Goal: Information Seeking & Learning: Learn about a topic

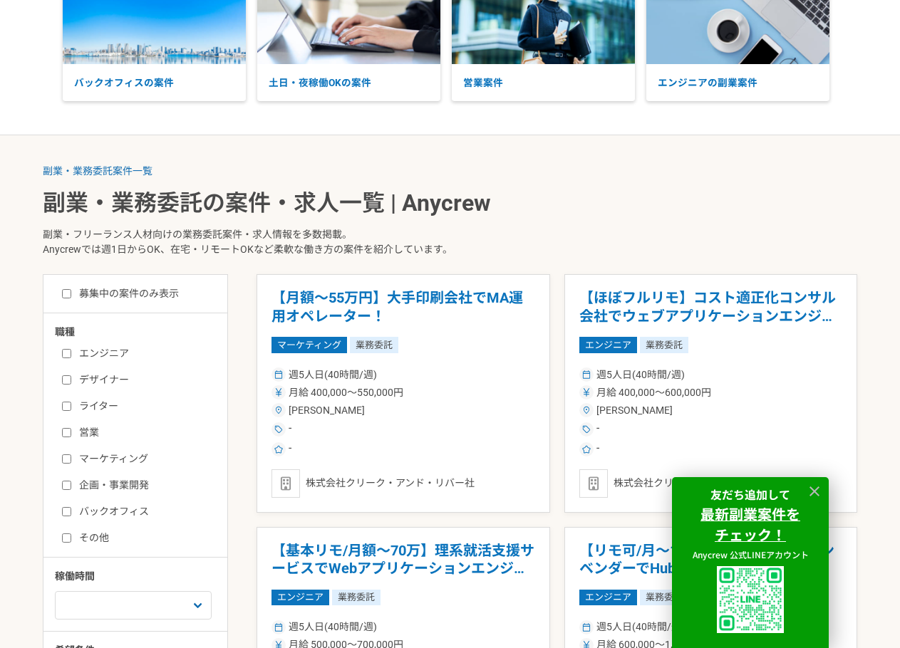
scroll to position [142, 0]
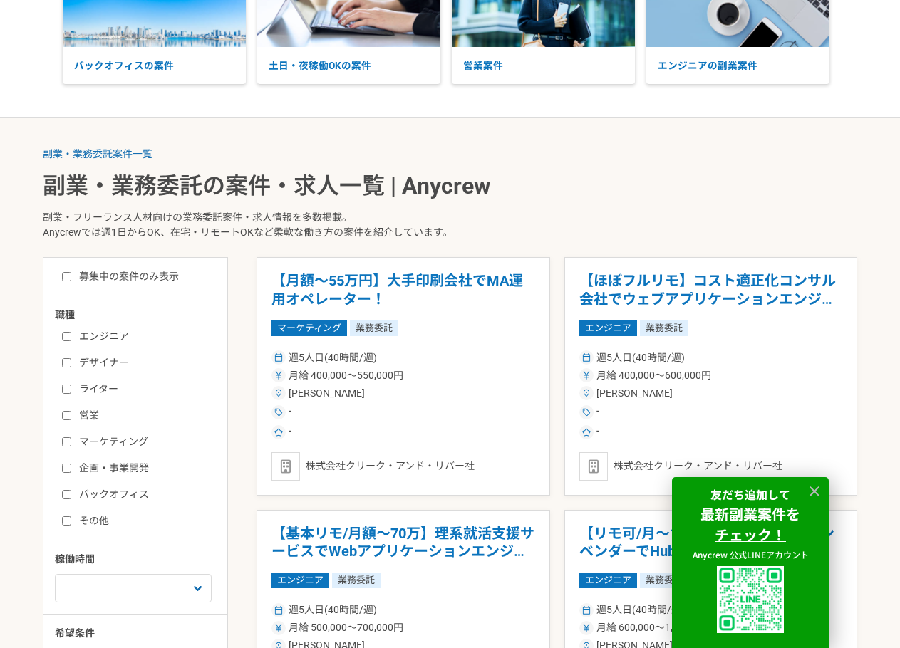
click at [105, 409] on label "営業" at bounding box center [144, 415] width 164 height 15
click at [71, 411] on input "営業" at bounding box center [66, 415] width 9 height 9
checkbox input "true"
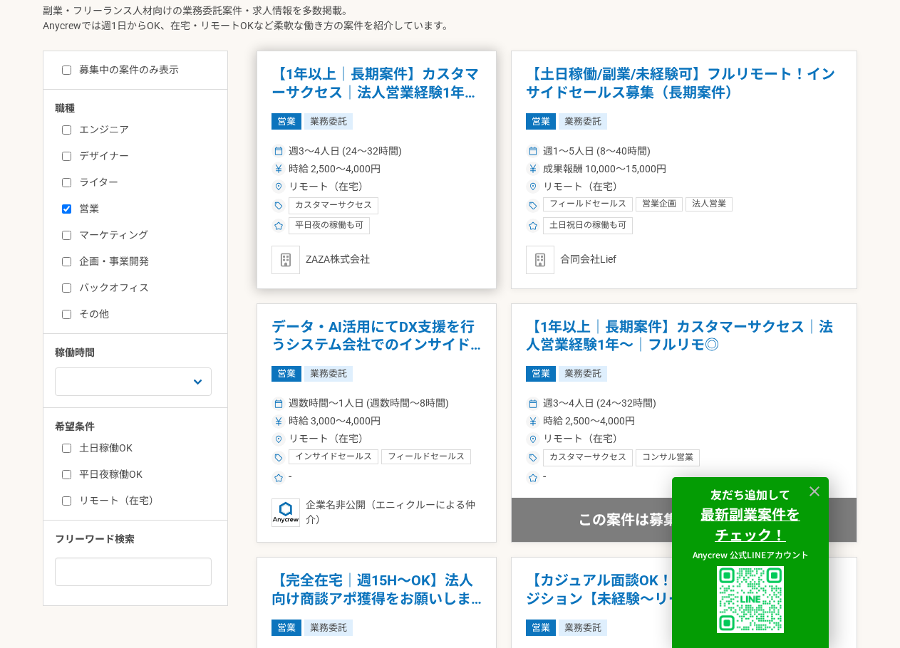
scroll to position [380, 0]
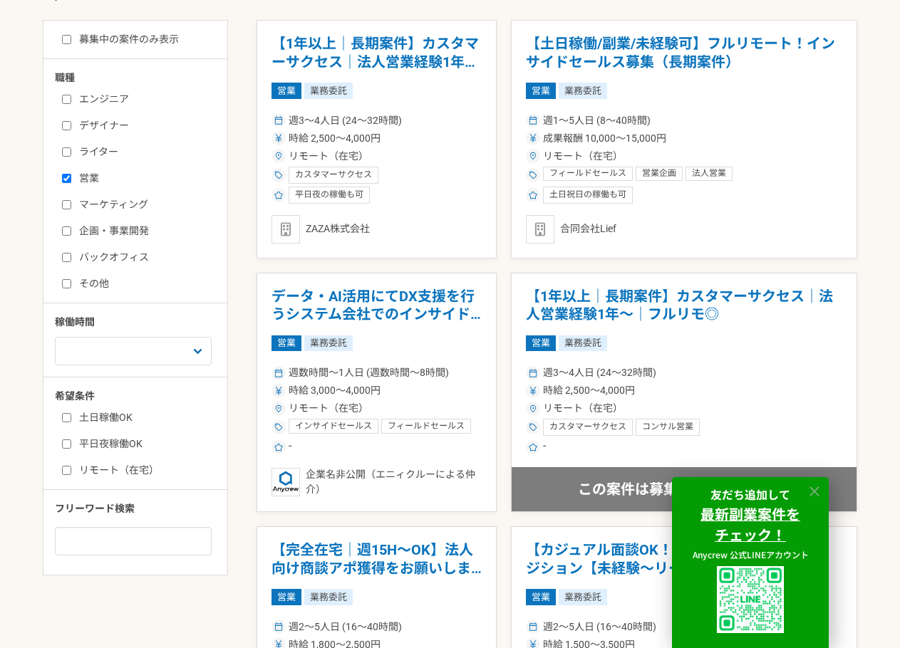
click at [811, 491] on icon at bounding box center [814, 492] width 16 height 16
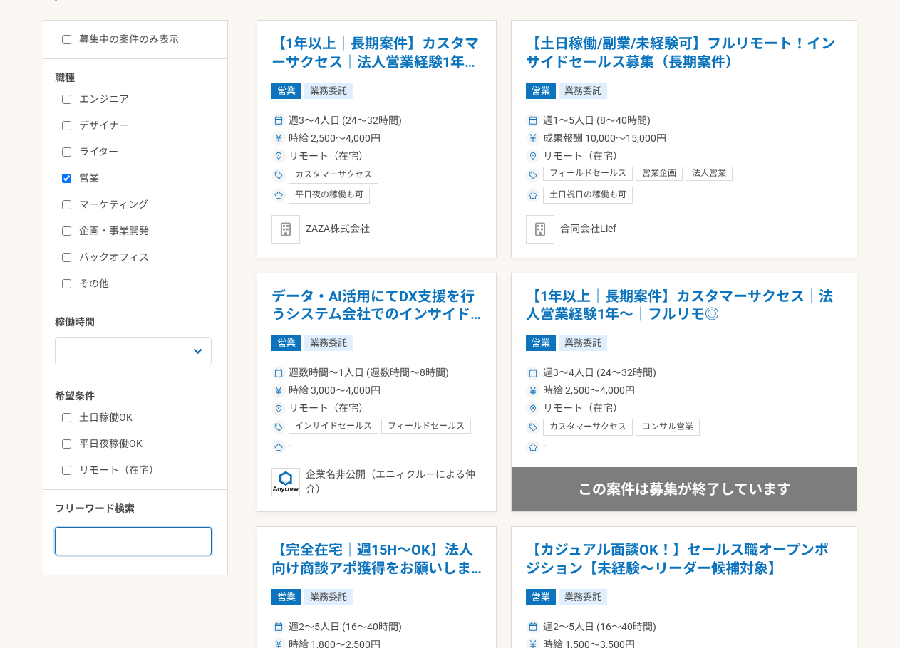
click at [128, 535] on input at bounding box center [133, 541] width 157 height 28
type input "グローバル"
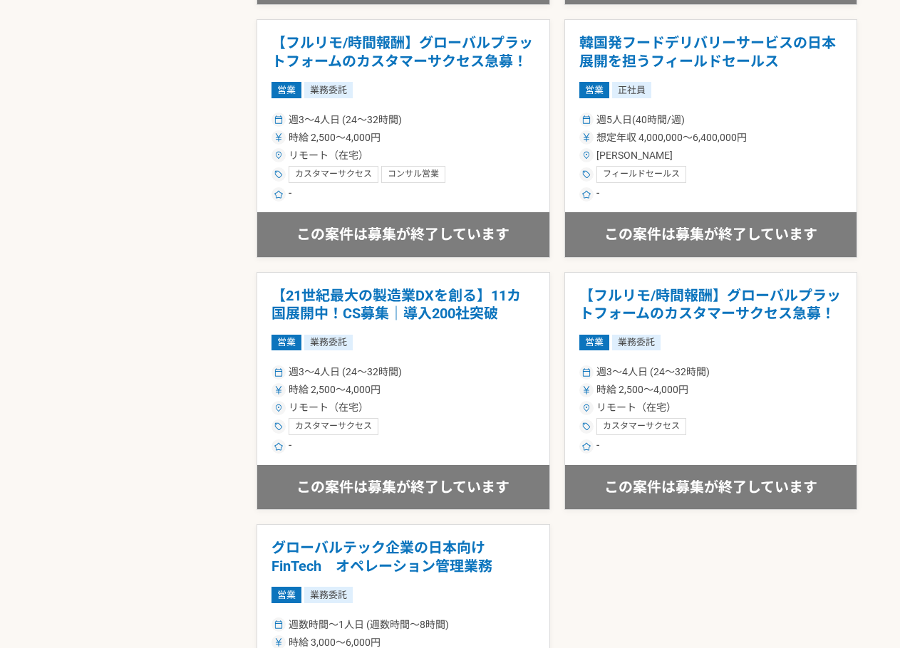
scroll to position [1662, 0]
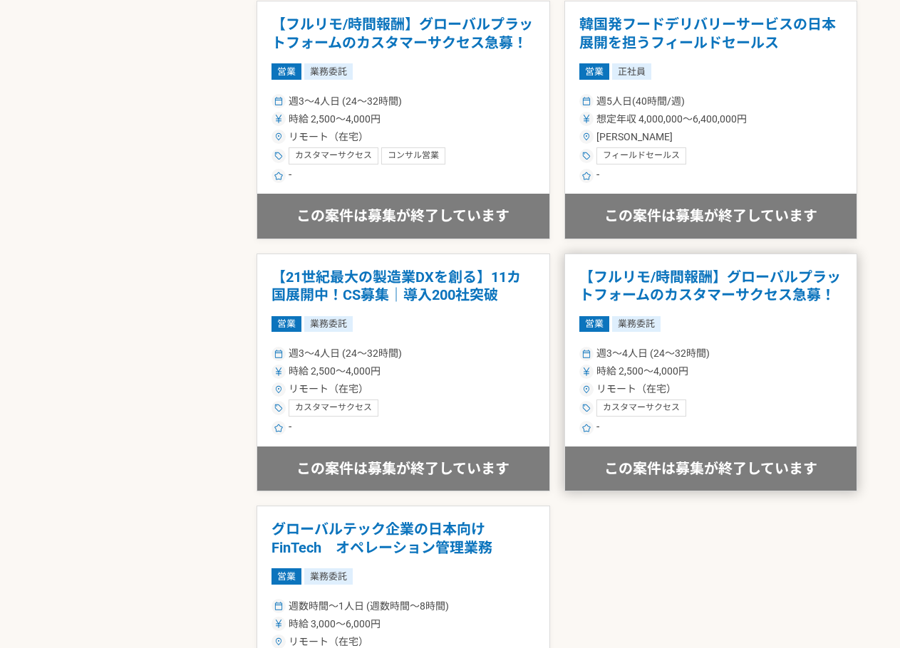
click at [750, 271] on h1 "【フルリモ/時間報酬】グローバルプラットフォームのカスタマーサクセス急募！" at bounding box center [711, 287] width 264 height 36
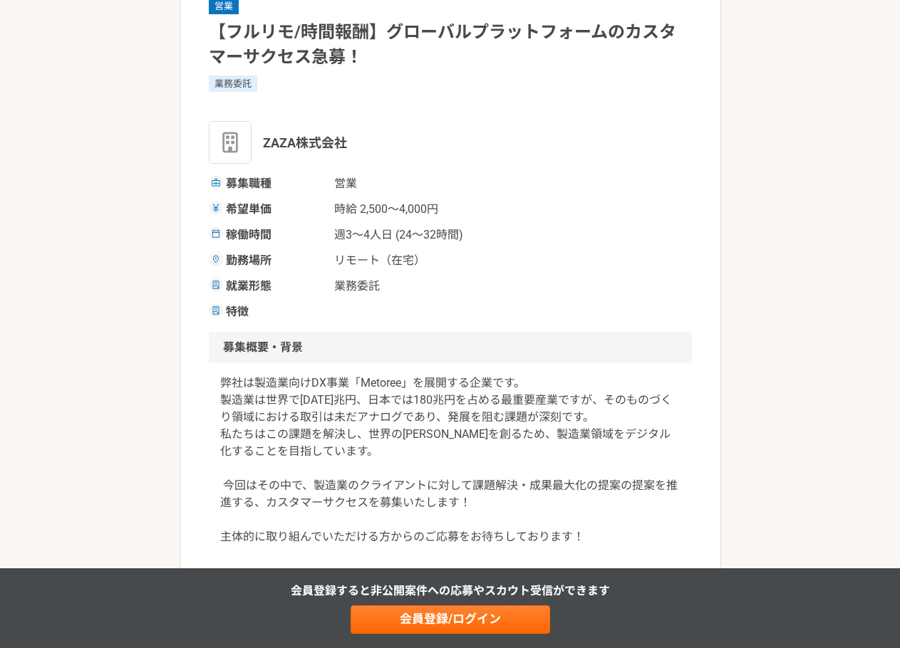
scroll to position [190, 0]
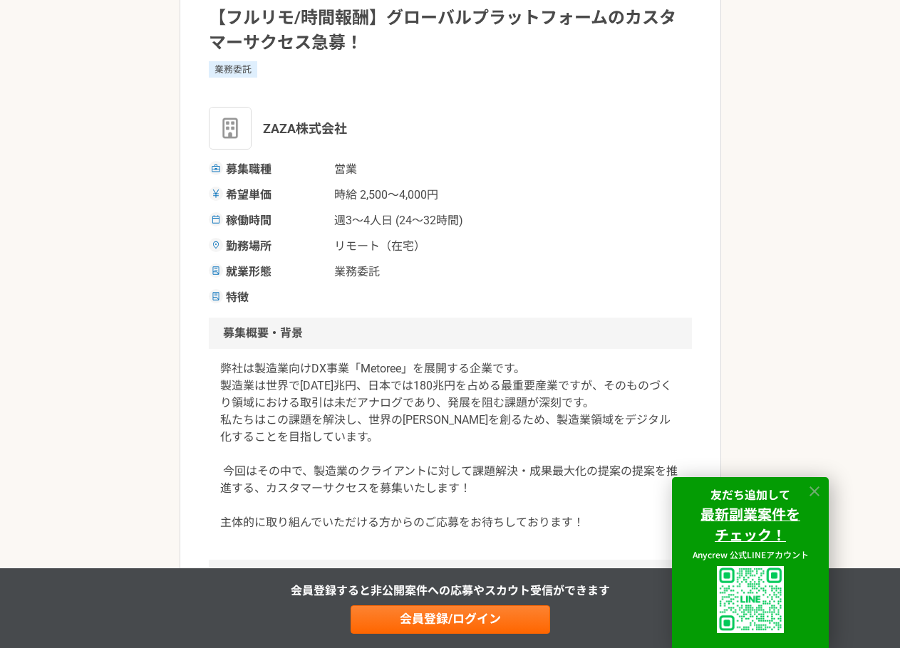
click at [816, 494] on icon at bounding box center [814, 492] width 10 height 10
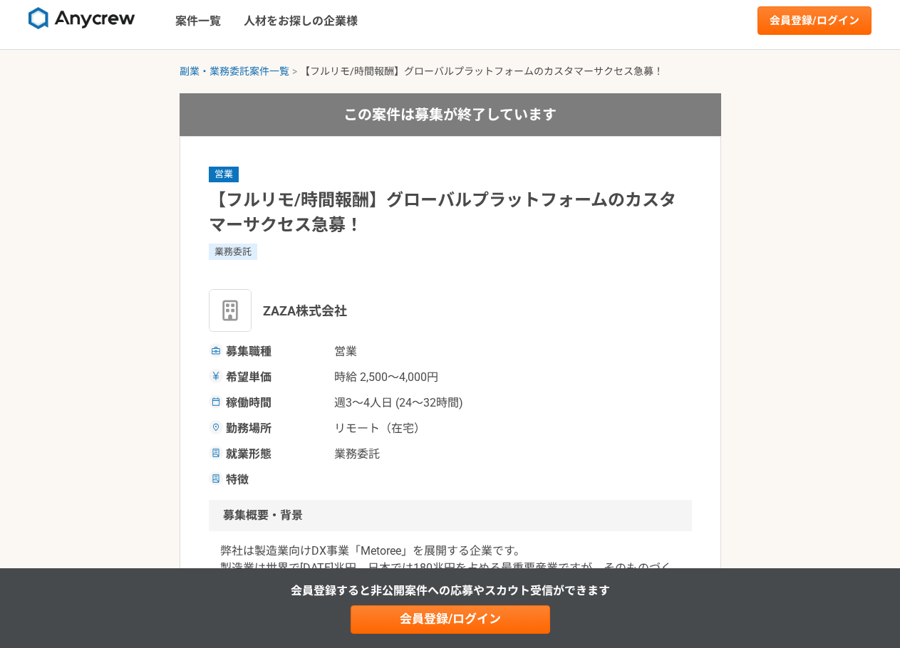
scroll to position [0, 0]
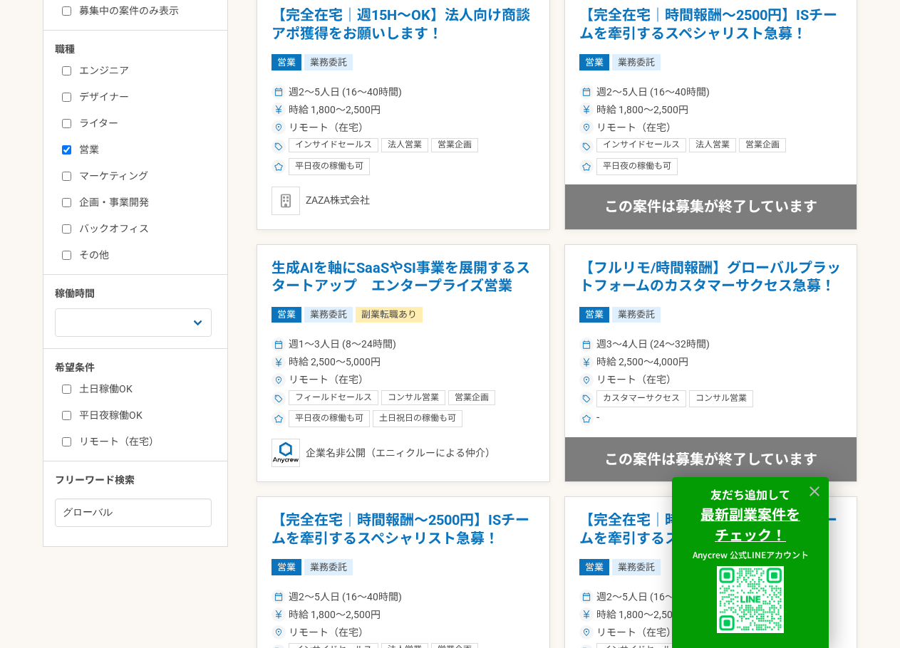
scroll to position [522, 0]
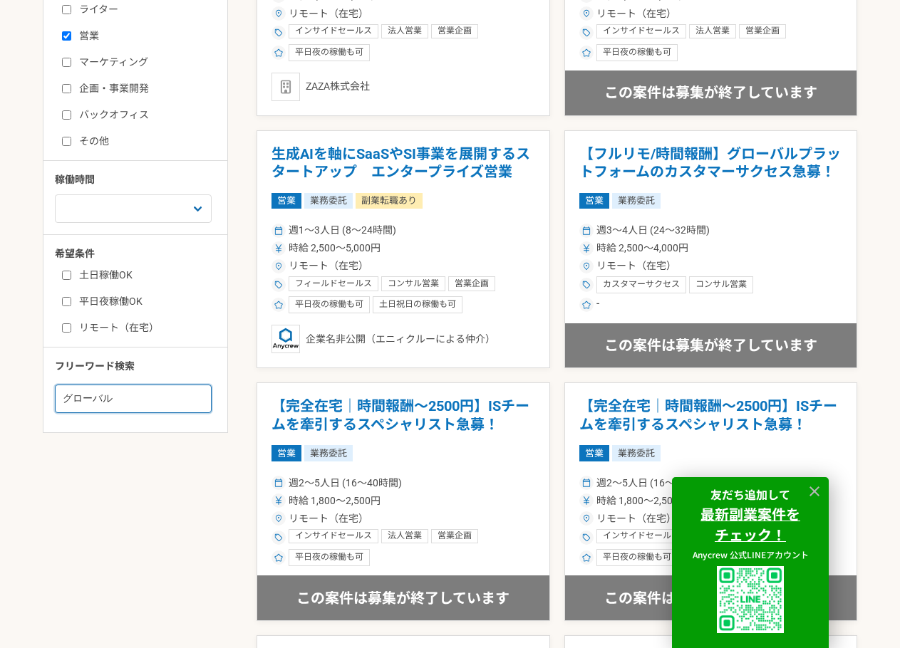
click at [155, 396] on input "グローバル" at bounding box center [133, 399] width 157 height 28
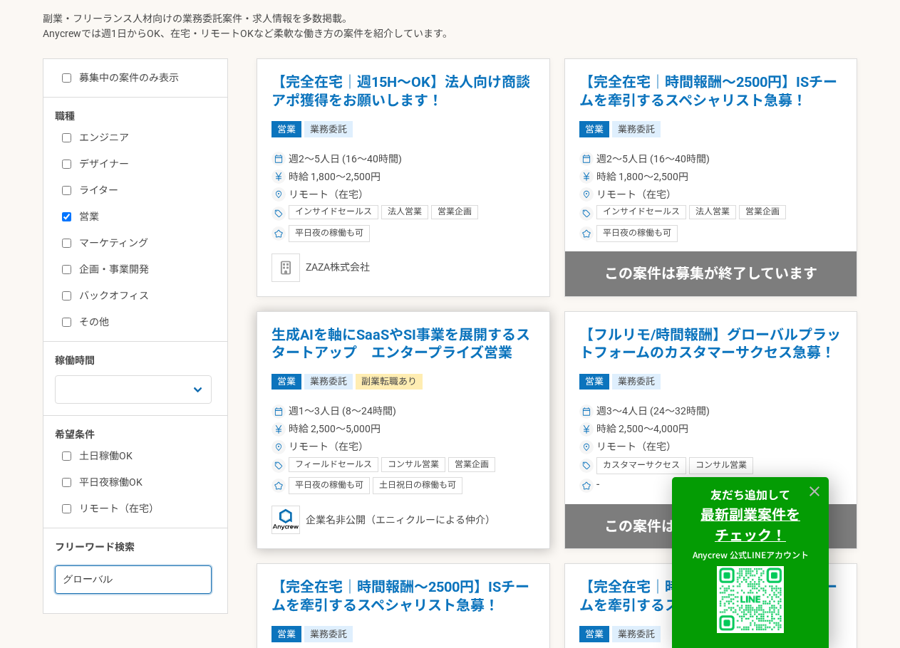
scroll to position [333, 0]
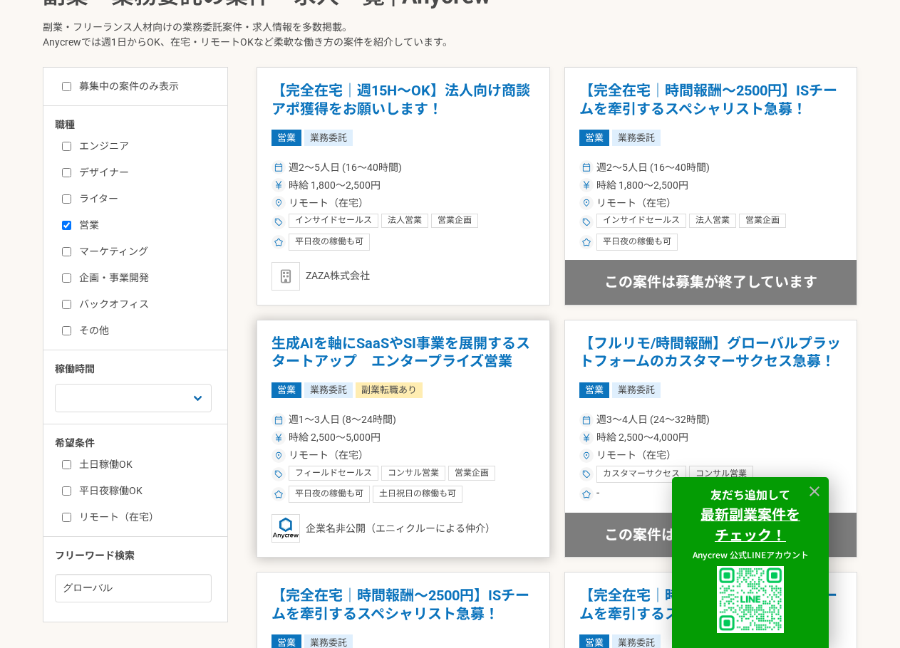
click at [464, 351] on h1 "生成AIを軸にSaaSやSI事業を展開するスタートアップ　エンタープライズ営業" at bounding box center [403, 353] width 264 height 36
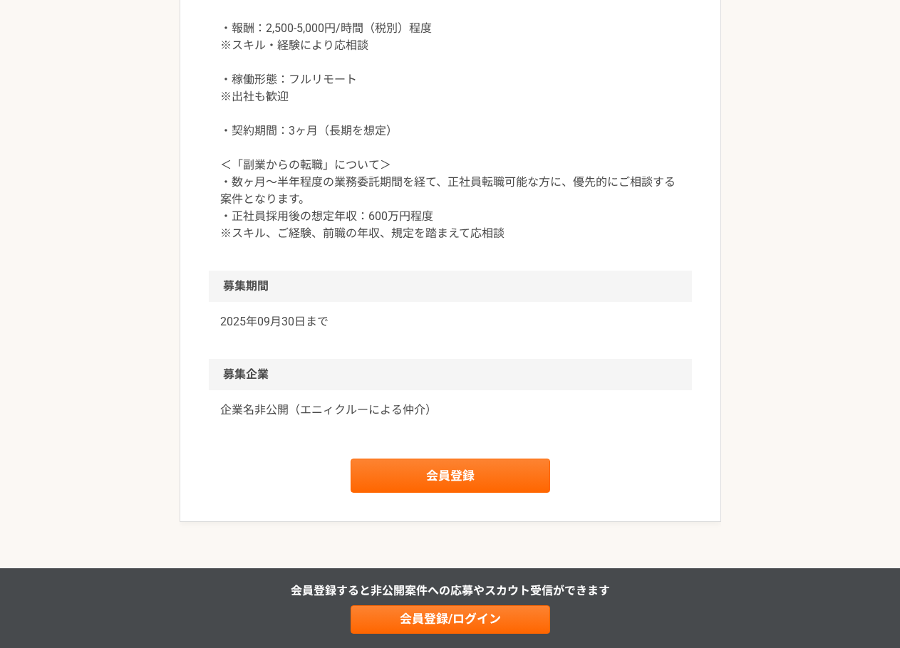
scroll to position [1852, 0]
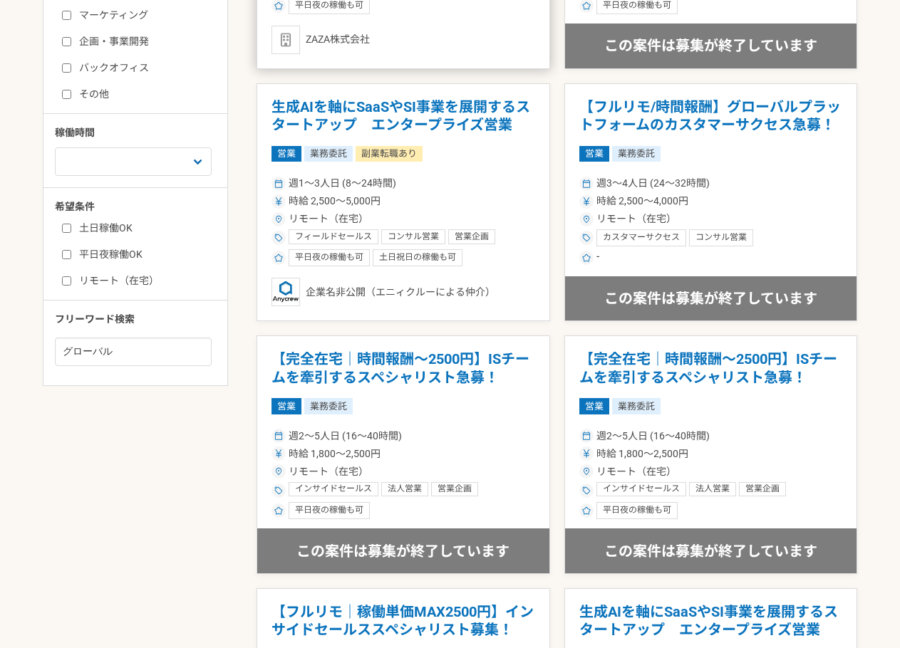
scroll to position [570, 0]
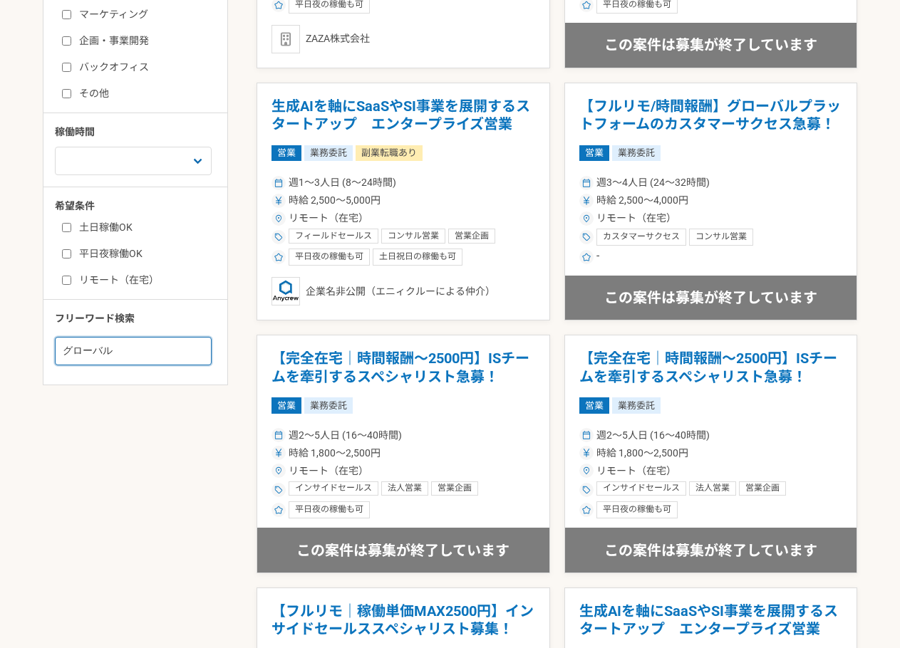
click at [160, 343] on input "グローバル" at bounding box center [133, 351] width 157 height 28
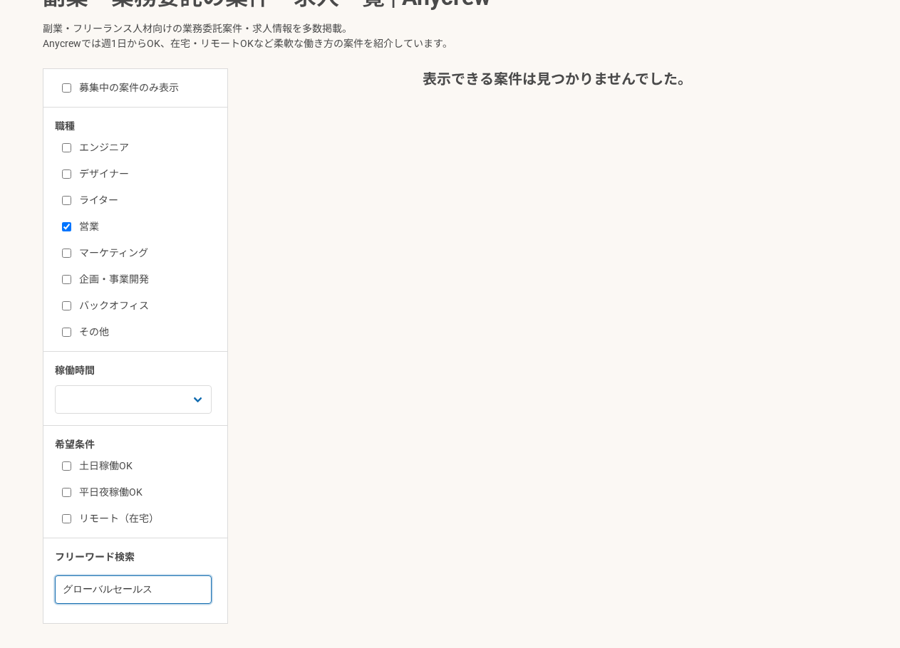
scroll to position [380, 0]
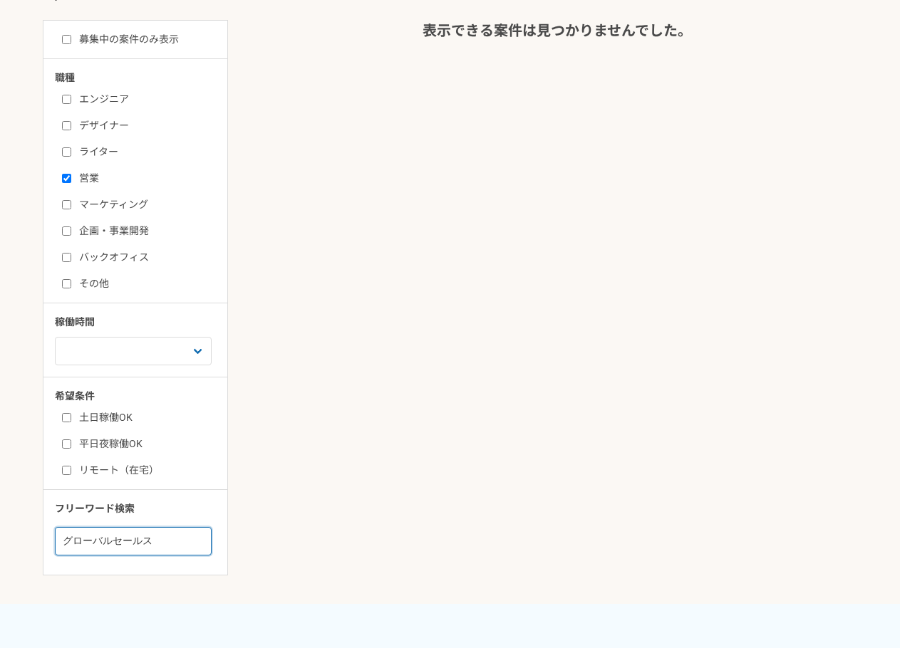
click at [182, 534] on input "グローバルセールス" at bounding box center [133, 541] width 157 height 28
type input "グ"
type input "外資系"
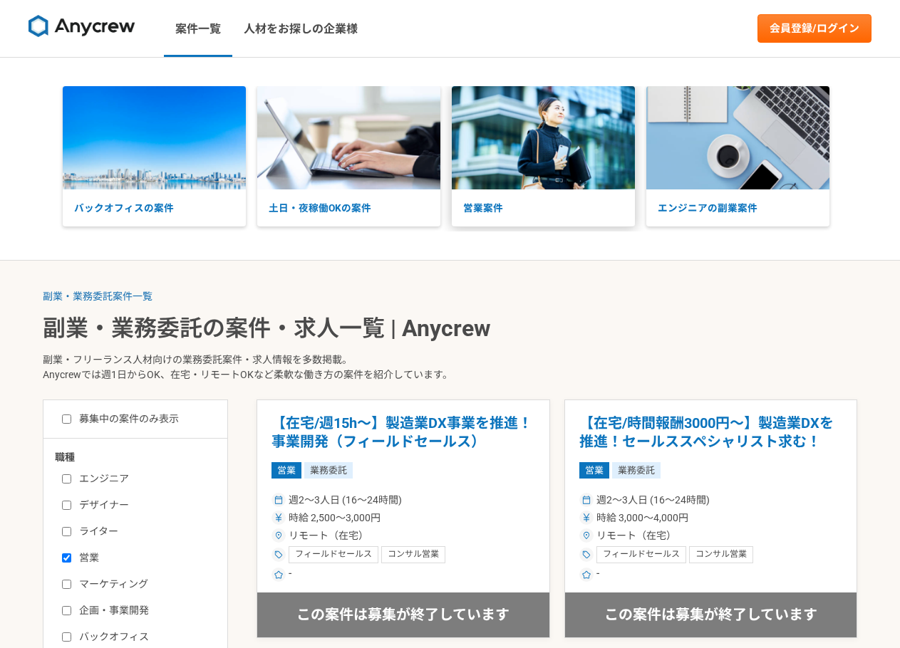
click at [500, 212] on p "営業案件" at bounding box center [543, 207] width 183 height 37
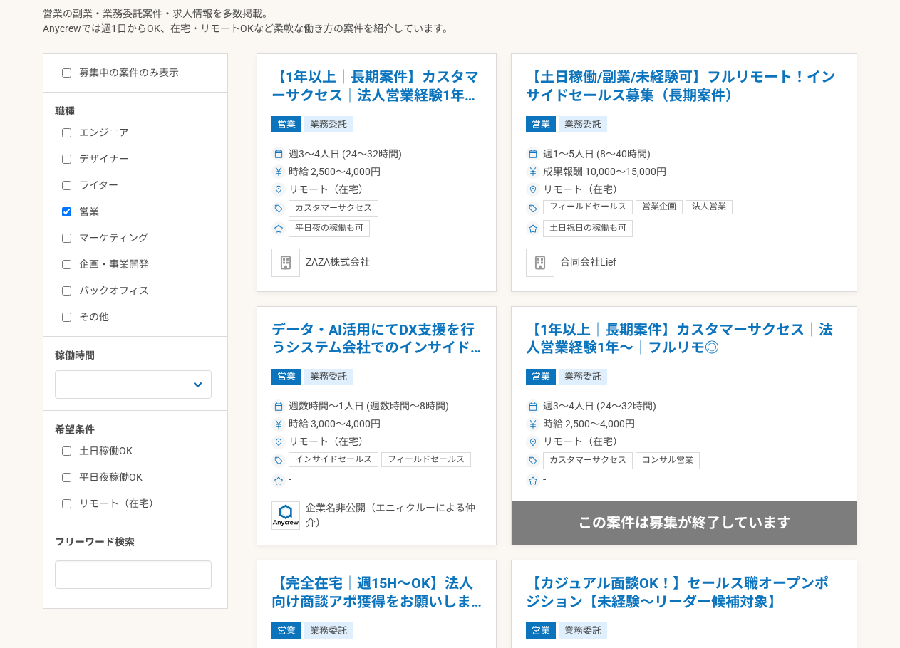
scroll to position [380, 0]
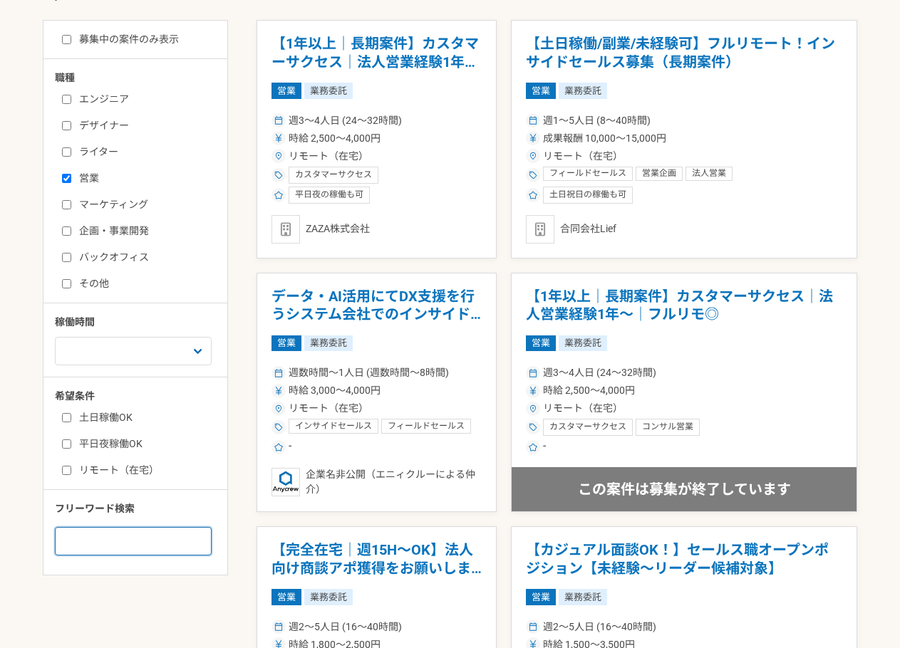
click at [127, 546] on input at bounding box center [133, 541] width 157 height 28
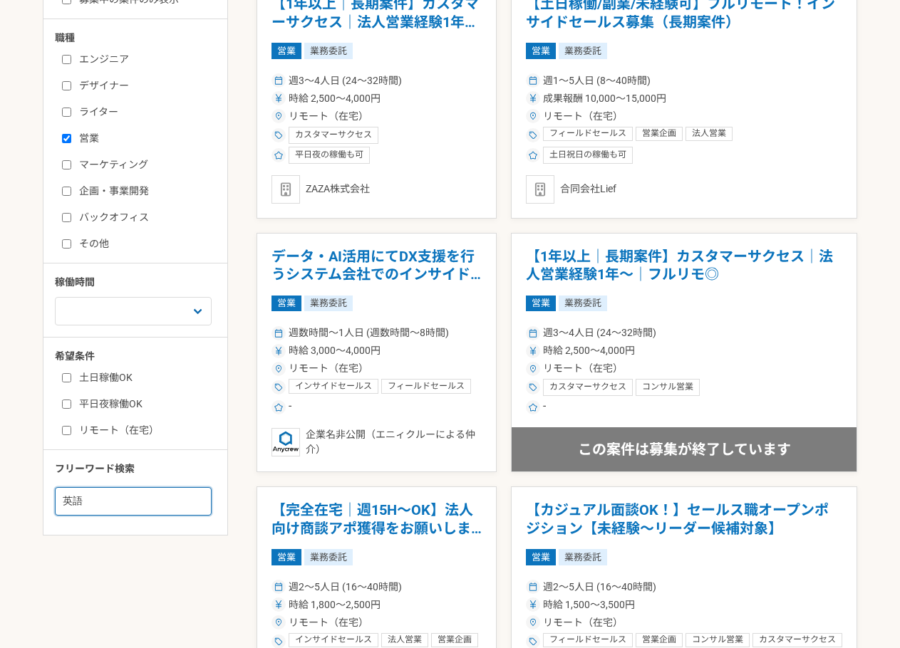
scroll to position [650, 0]
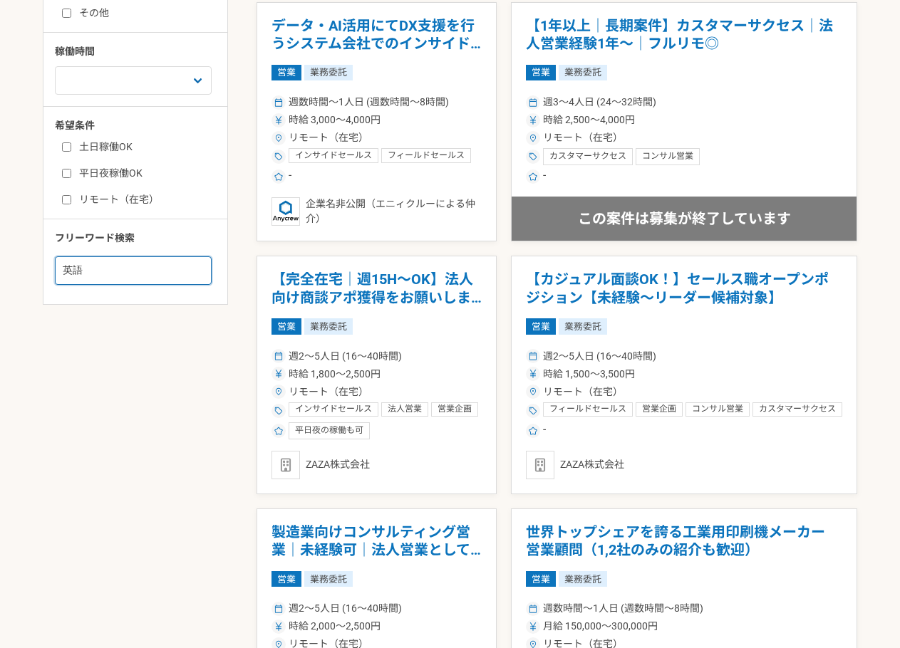
click at [166, 279] on input "英語" at bounding box center [133, 270] width 157 height 28
type input "英語"
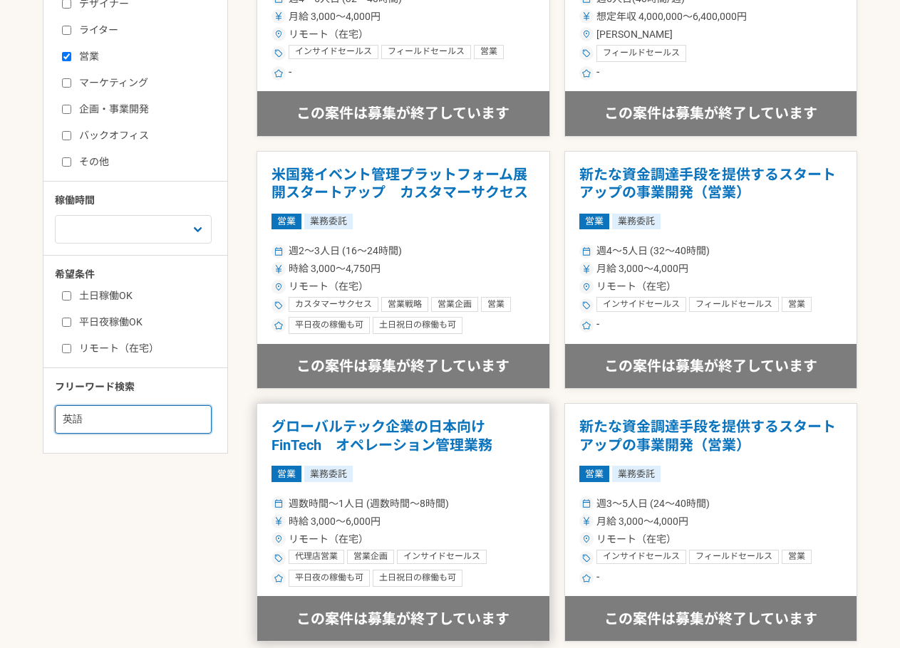
scroll to position [508, 0]
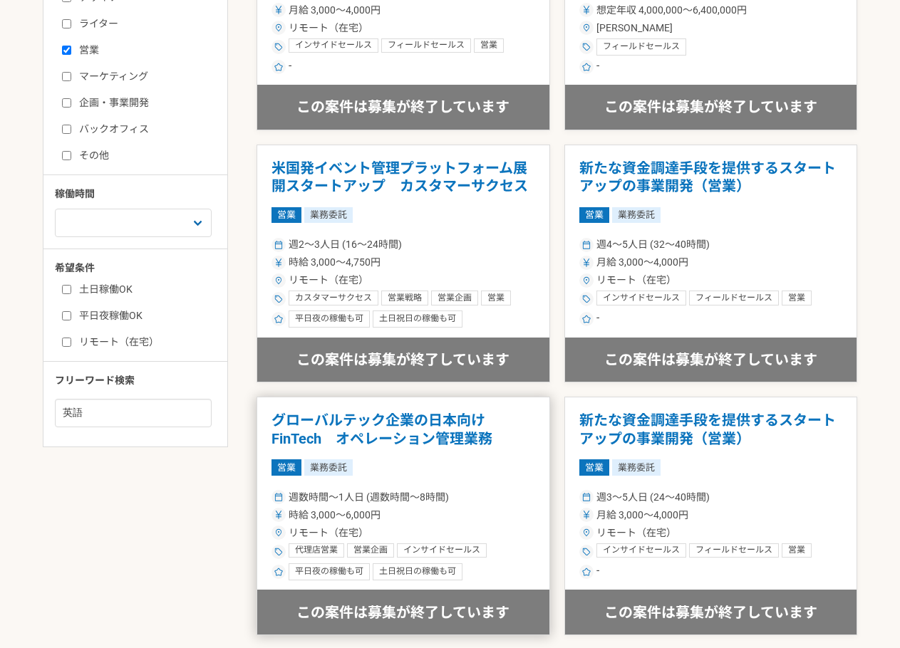
click at [451, 433] on h1 "グローバルテック企業の日本向けFinTech　オペレーション管理業務" at bounding box center [403, 430] width 264 height 36
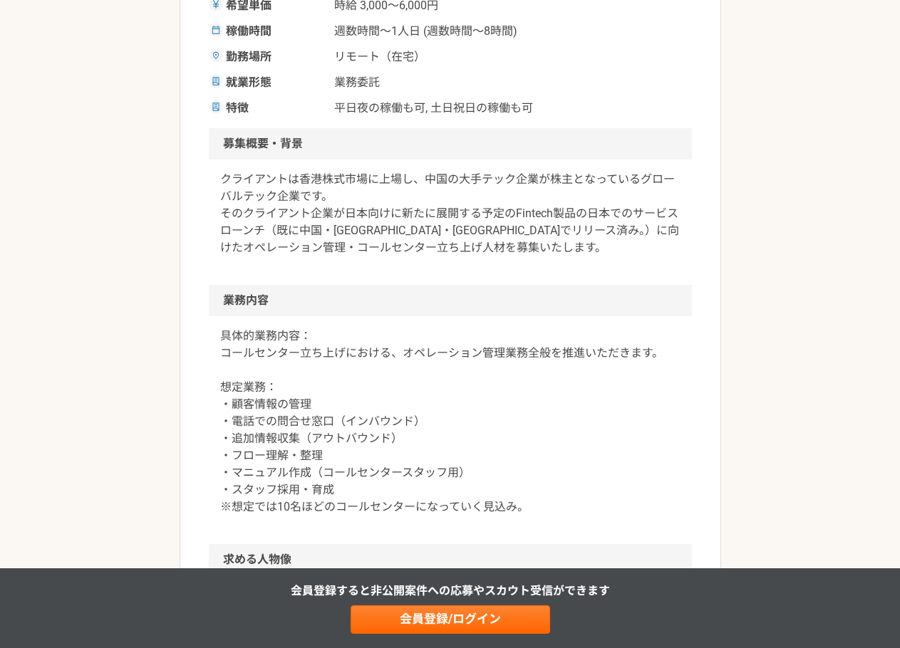
scroll to position [190, 0]
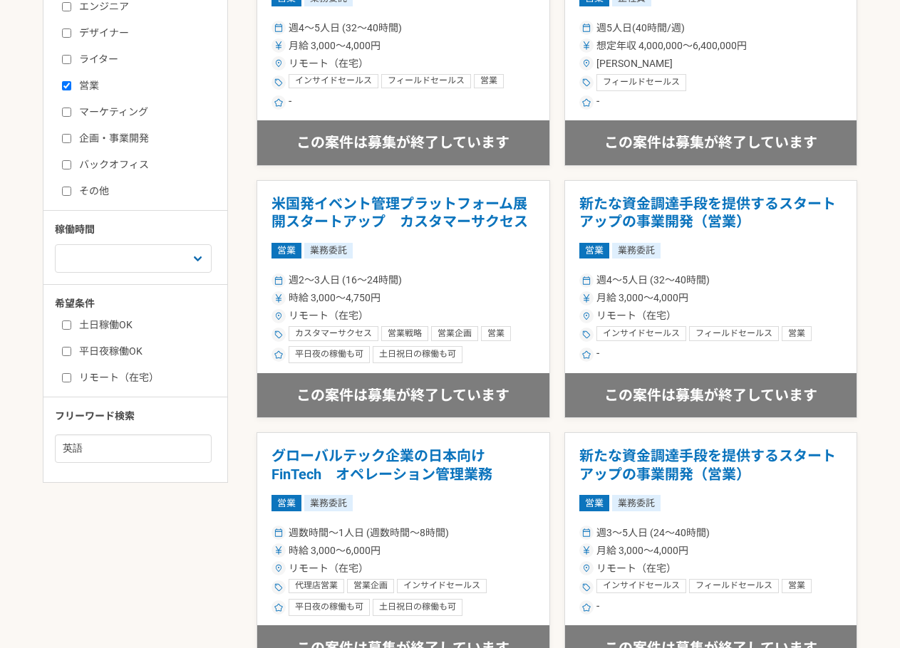
scroll to position [522, 0]
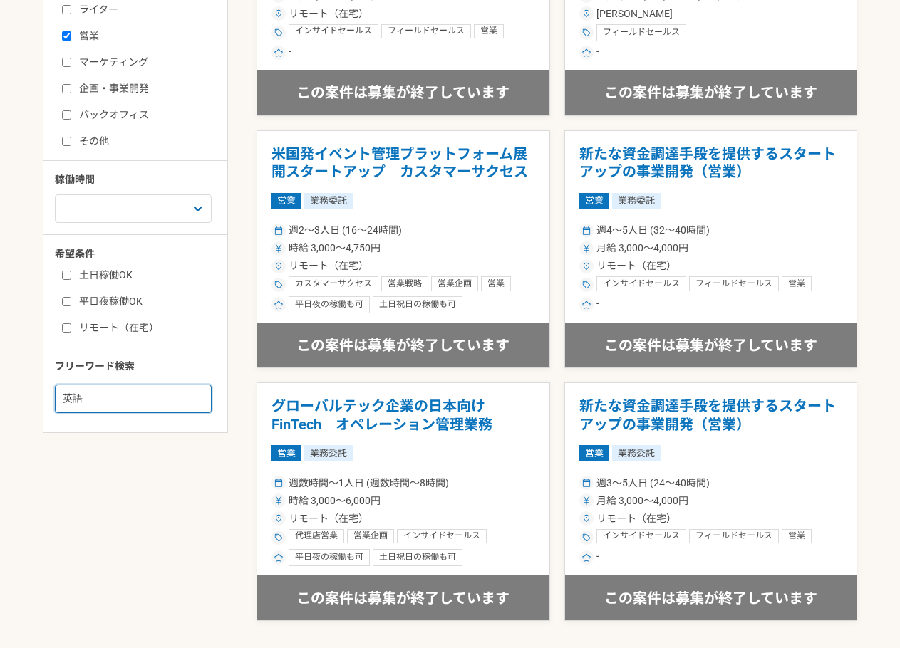
click at [141, 395] on input "英語" at bounding box center [133, 399] width 157 height 28
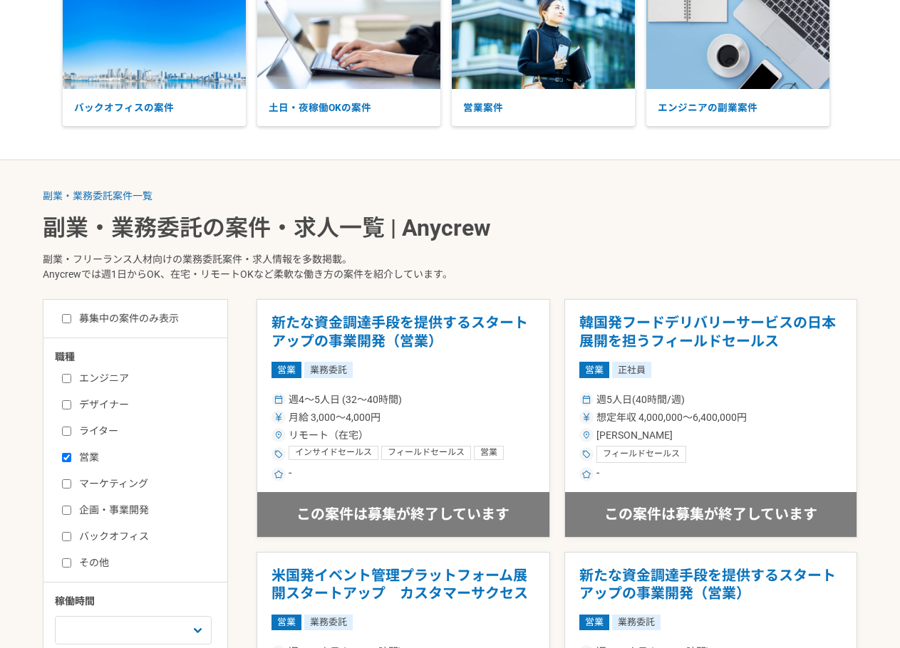
scroll to position [95, 0]
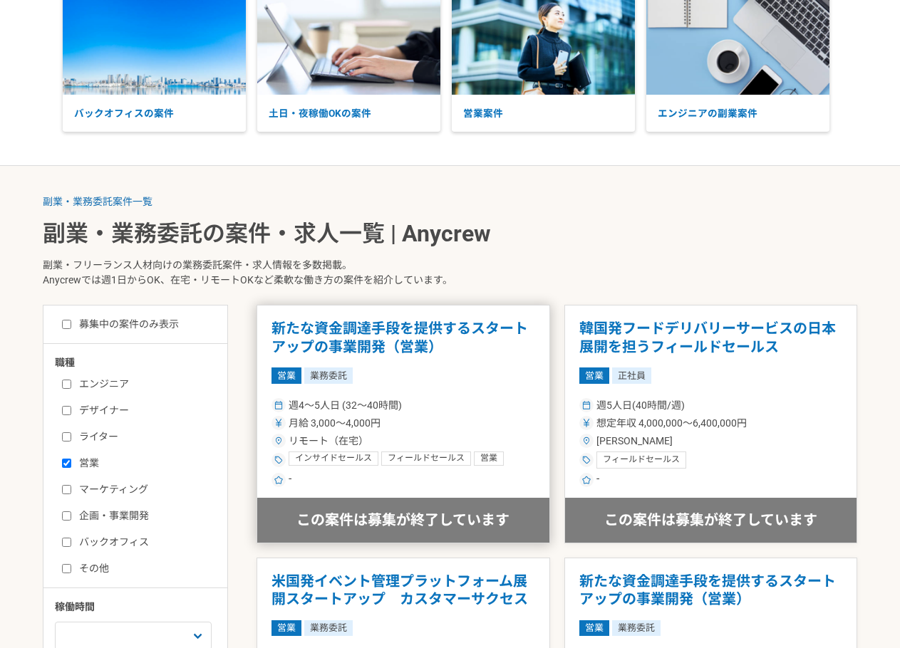
click at [369, 323] on h1 "新たな資金調達手段を提供するスタートアップの事業開発（営業）" at bounding box center [403, 338] width 264 height 36
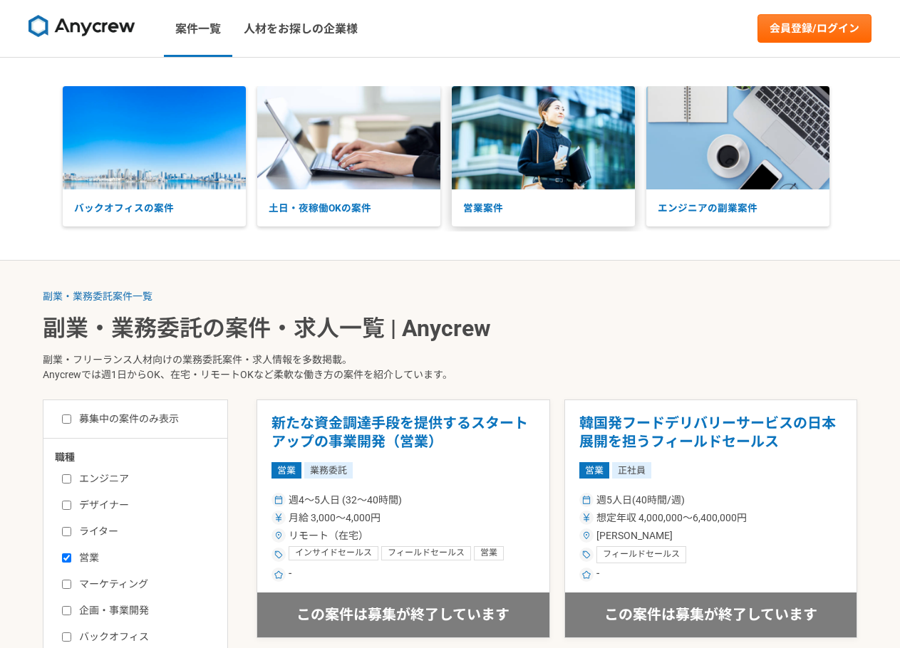
click at [498, 219] on p "営業案件" at bounding box center [543, 207] width 183 height 37
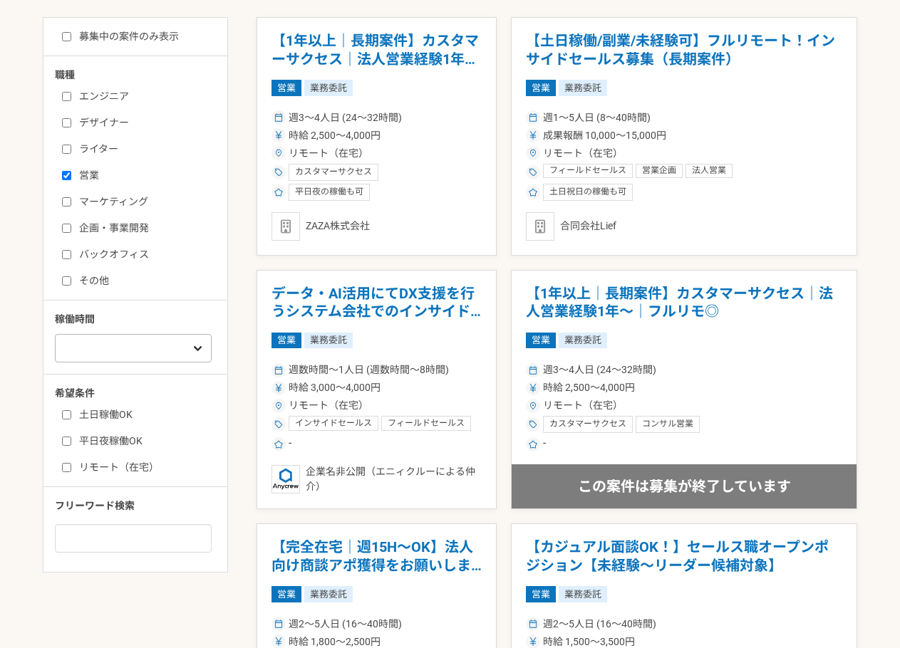
scroll to position [380, 0]
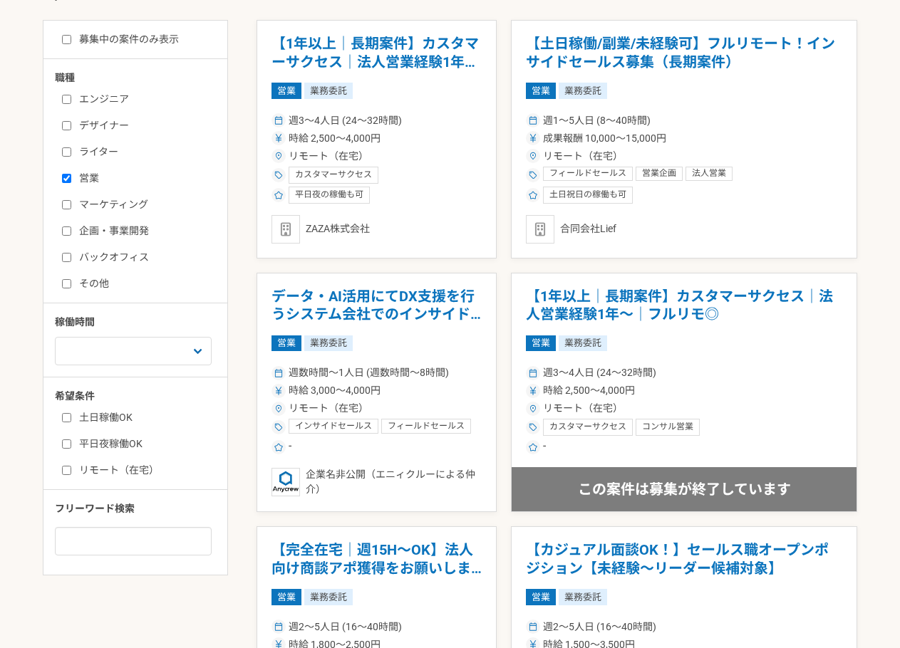
click at [66, 183] on input "営業" at bounding box center [66, 178] width 9 height 9
checkbox input "false"
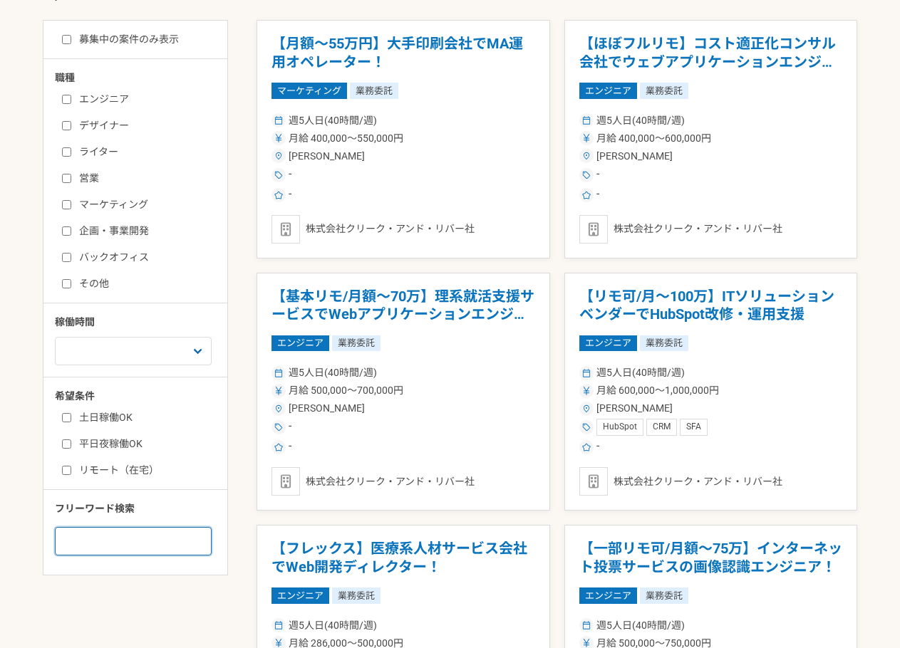
click at [105, 531] on input at bounding box center [133, 541] width 157 height 28
type input "英語"
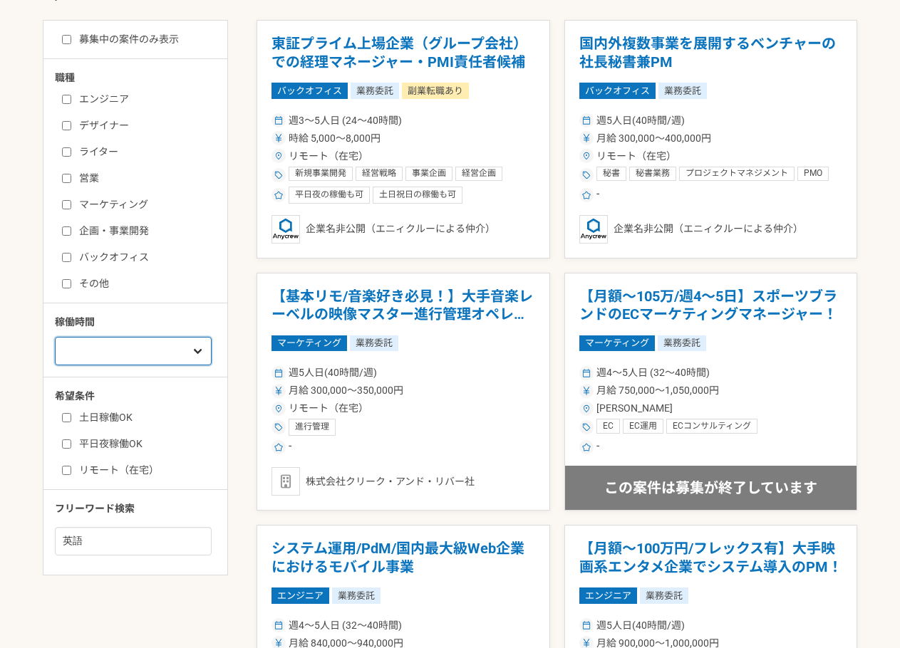
click at [160, 351] on select "週1人日（8時間）以下 週2人日（16時間）以下 週3人日（24時間）以下 週4人日（32時間）以下 週5人日（40時間）以下" at bounding box center [133, 351] width 157 height 28
select select "1"
click at [55, 337] on select "週1人日（8時間）以下 週2人日（16時間）以下 週3人日（24時間）以下 週4人日（32時間）以下 週5人日（40時間）以下" at bounding box center [133, 351] width 157 height 28
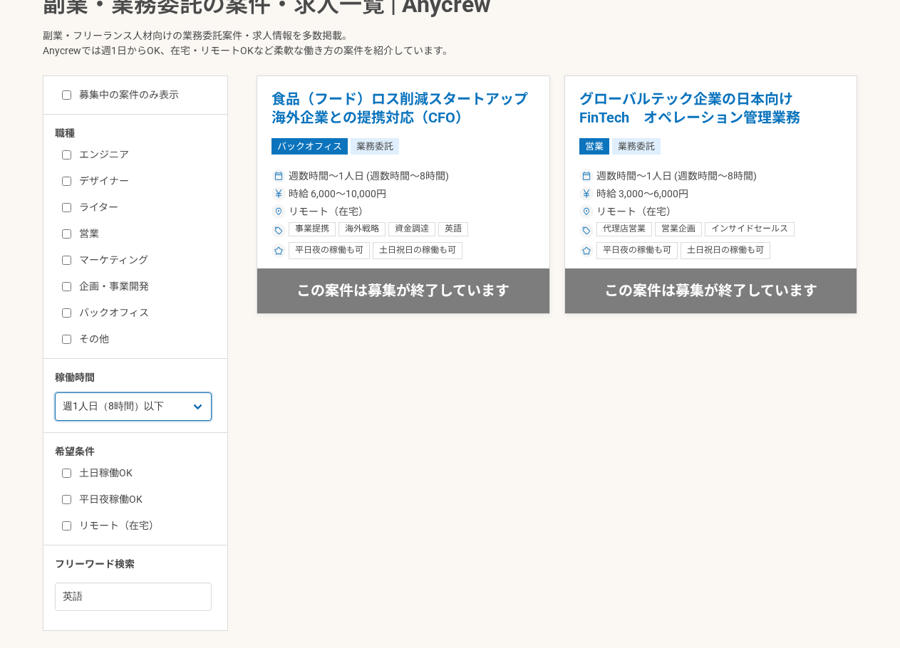
scroll to position [237, 0]
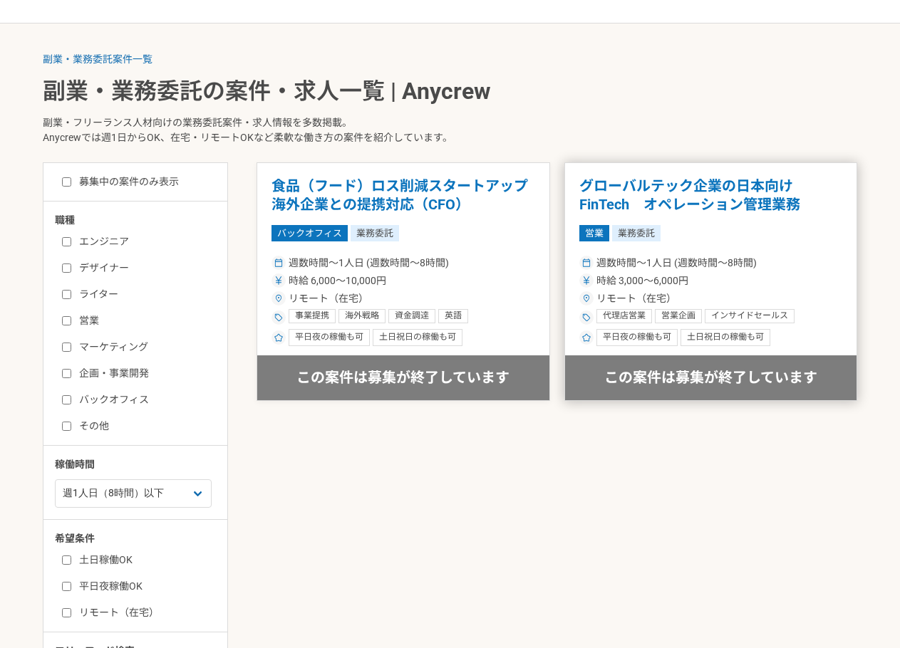
click at [675, 192] on h1 "グローバルテック企業の日本向けFinTech　オペレーション管理業務" at bounding box center [711, 195] width 264 height 36
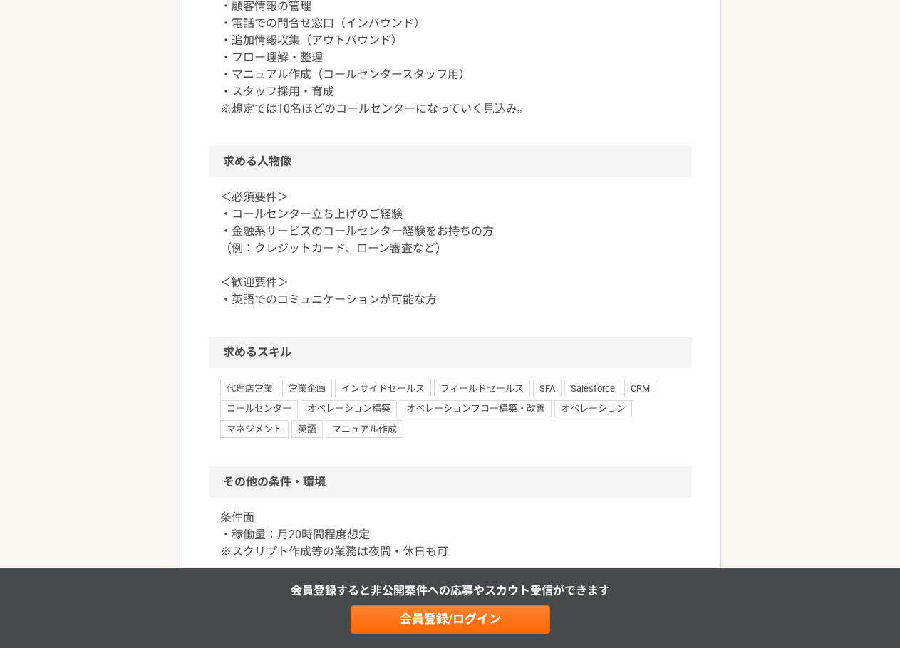
scroll to position [807, 0]
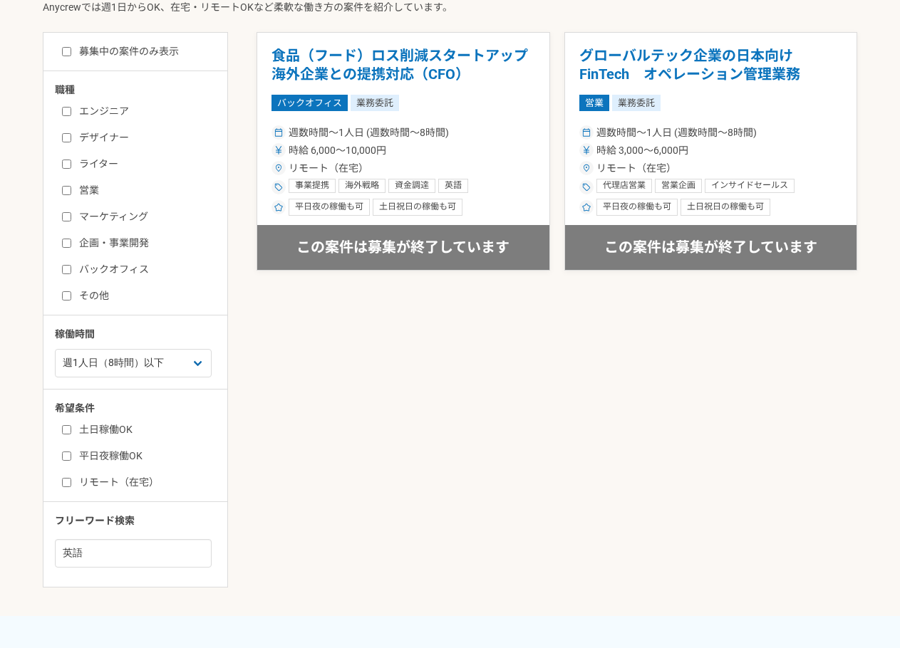
scroll to position [285, 0]
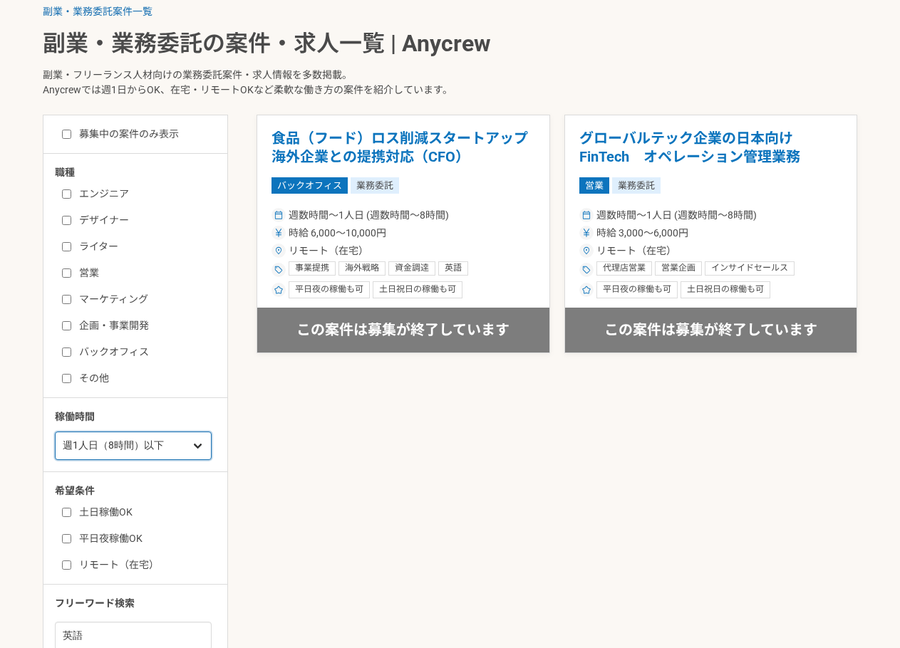
click at [197, 438] on select "週1人日（8時間）以下 週2人日（16時間）以下 週3人日（24時間）以下 週4人日（32時間）以下 週5人日（40時間）以下" at bounding box center [133, 446] width 157 height 28
select select "2"
click at [55, 432] on select "週1人日（8時間）以下 週2人日（16時間）以下 週3人日（24時間）以下 週4人日（32時間）以下 週5人日（40時間）以下" at bounding box center [133, 446] width 157 height 28
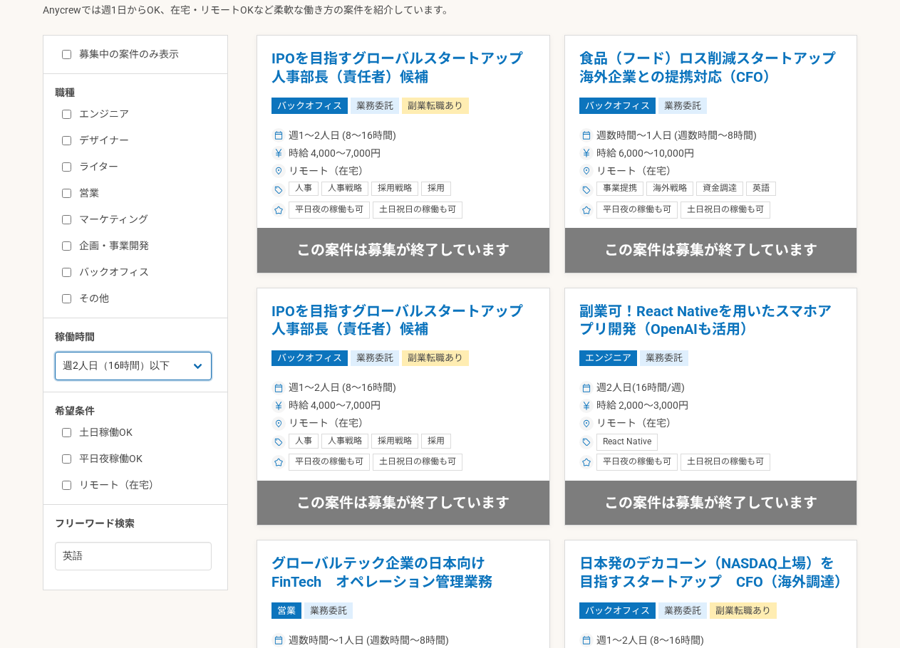
scroll to position [380, 0]
